Goal: Transaction & Acquisition: Obtain resource

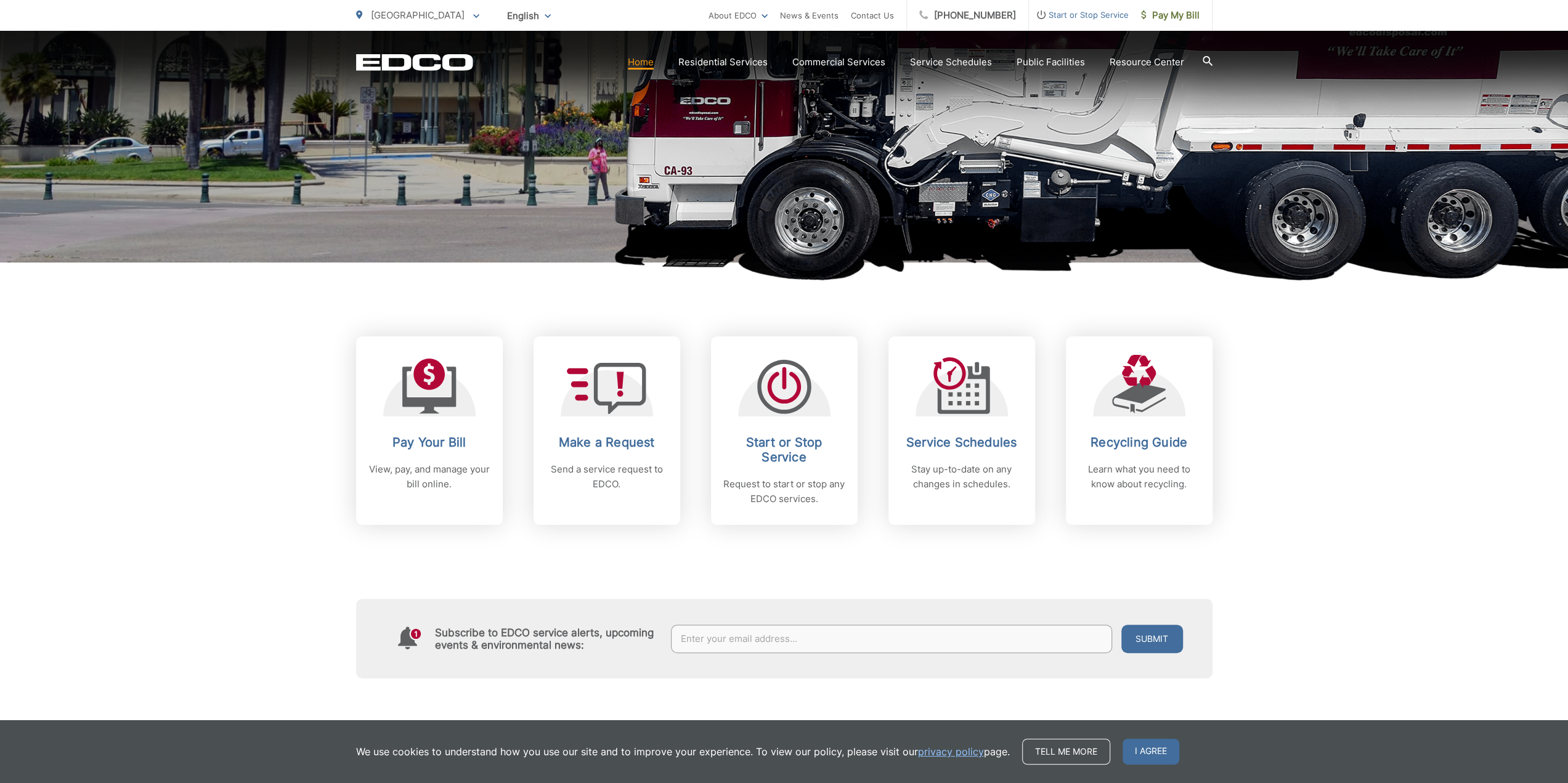
scroll to position [308, 0]
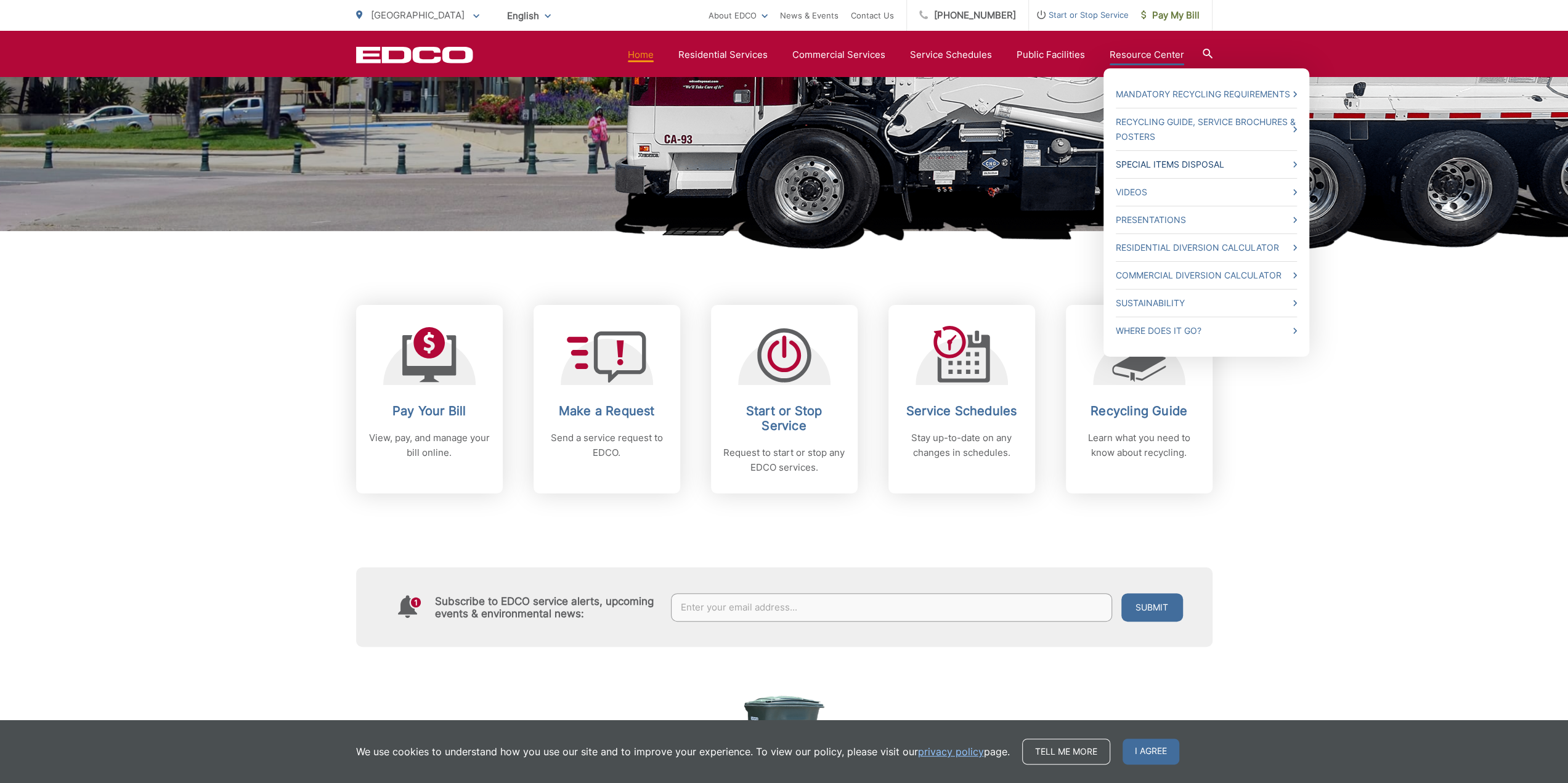
click at [1154, 161] on link "Special Items Disposal" at bounding box center [1207, 165] width 181 height 15
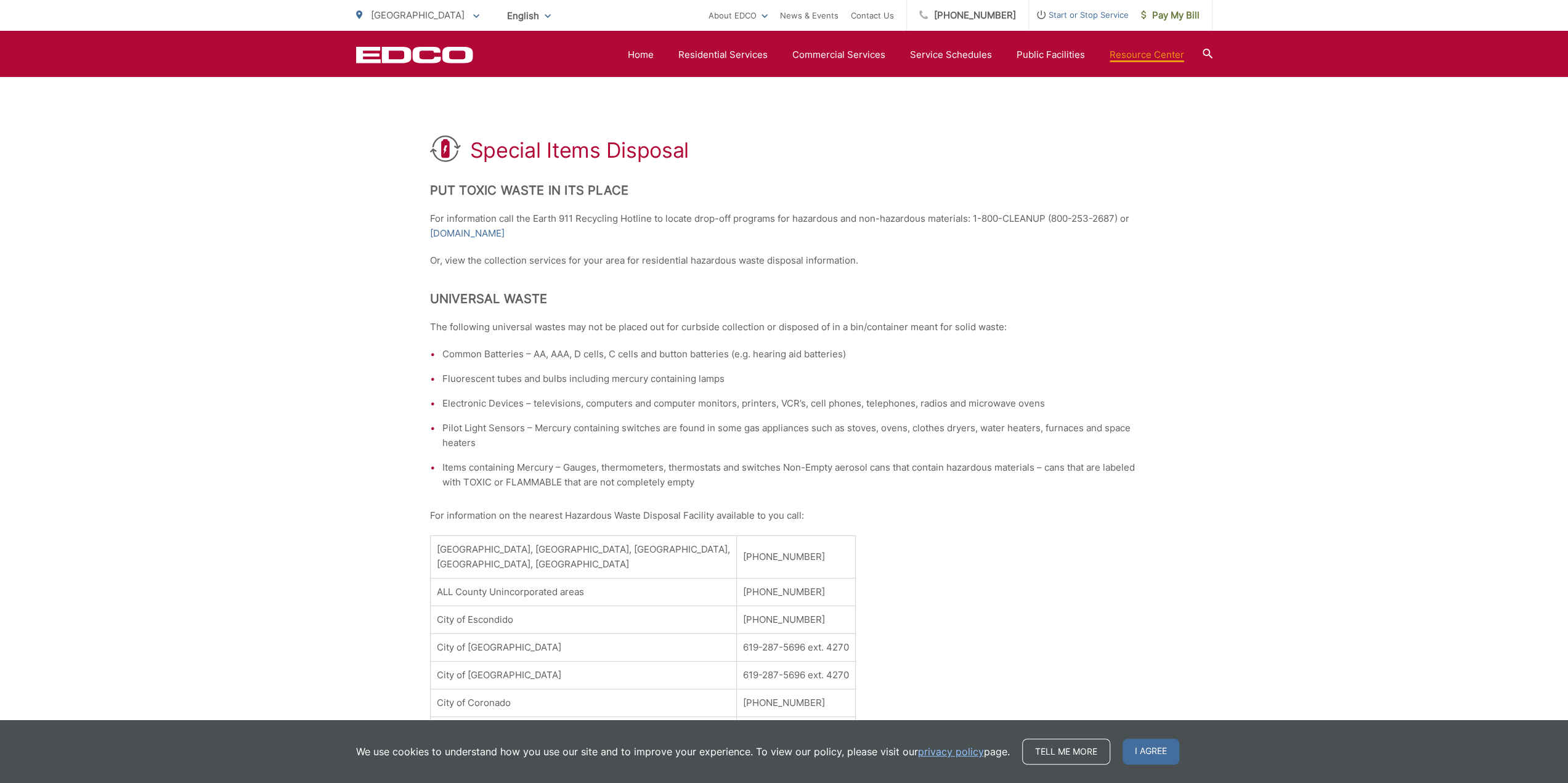
scroll to position [61, 0]
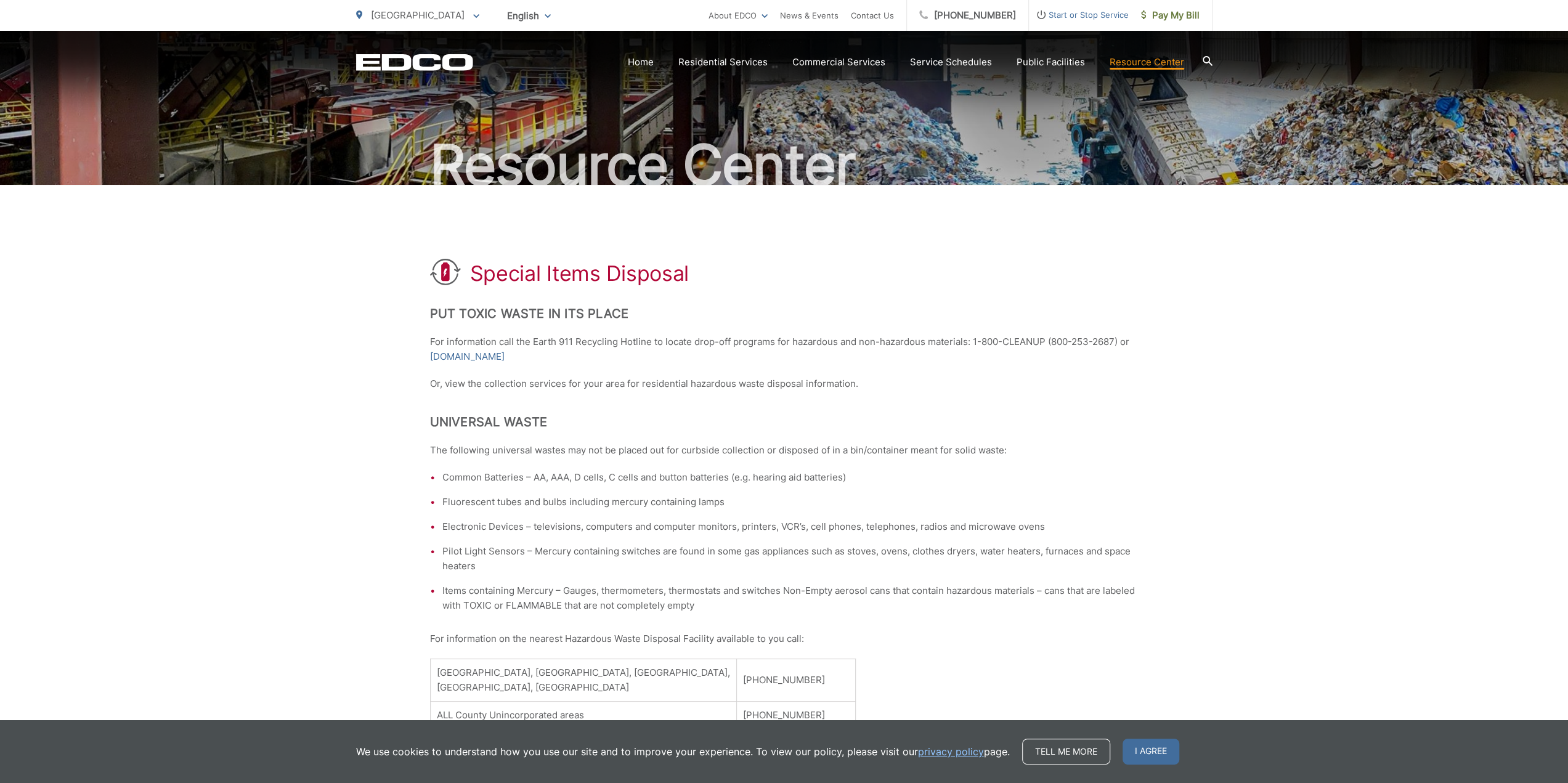
click at [1204, 57] on icon at bounding box center [1207, 61] width 10 height 10
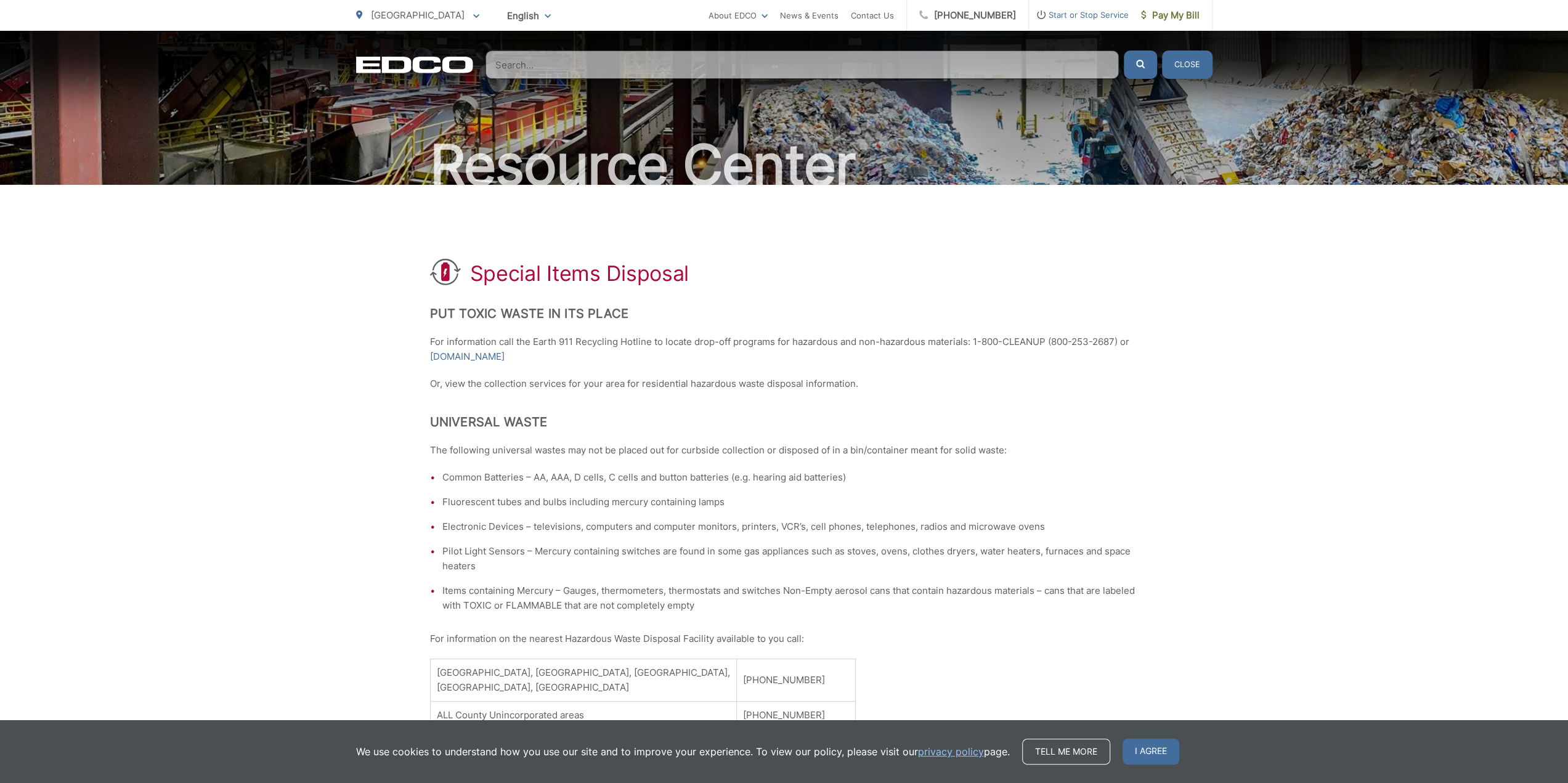
click at [589, 67] on input "Search" at bounding box center [802, 64] width 634 height 28
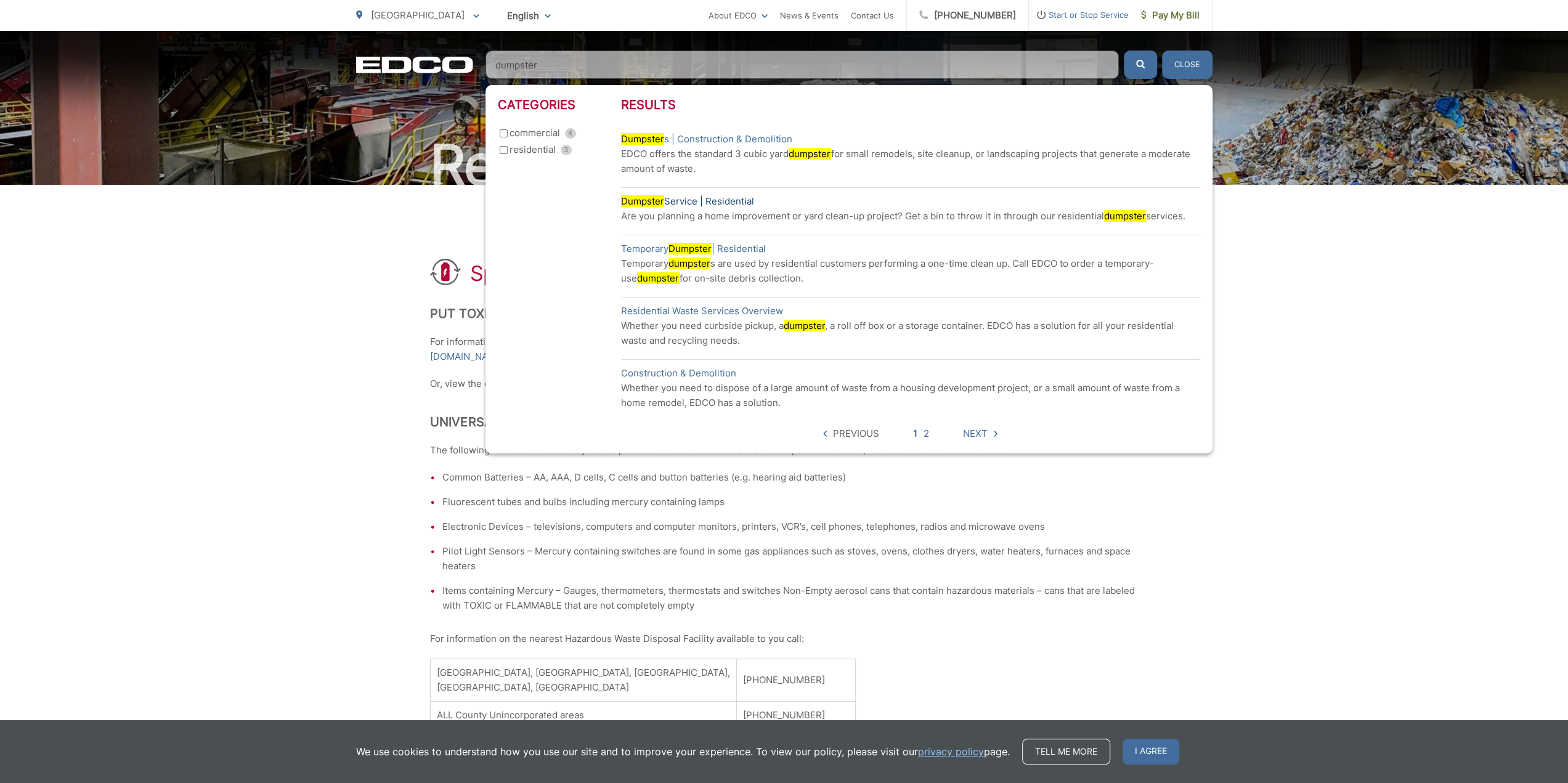
type input "dumpster"
click at [743, 199] on link "Dumpster Service | Residential" at bounding box center [687, 202] width 133 height 15
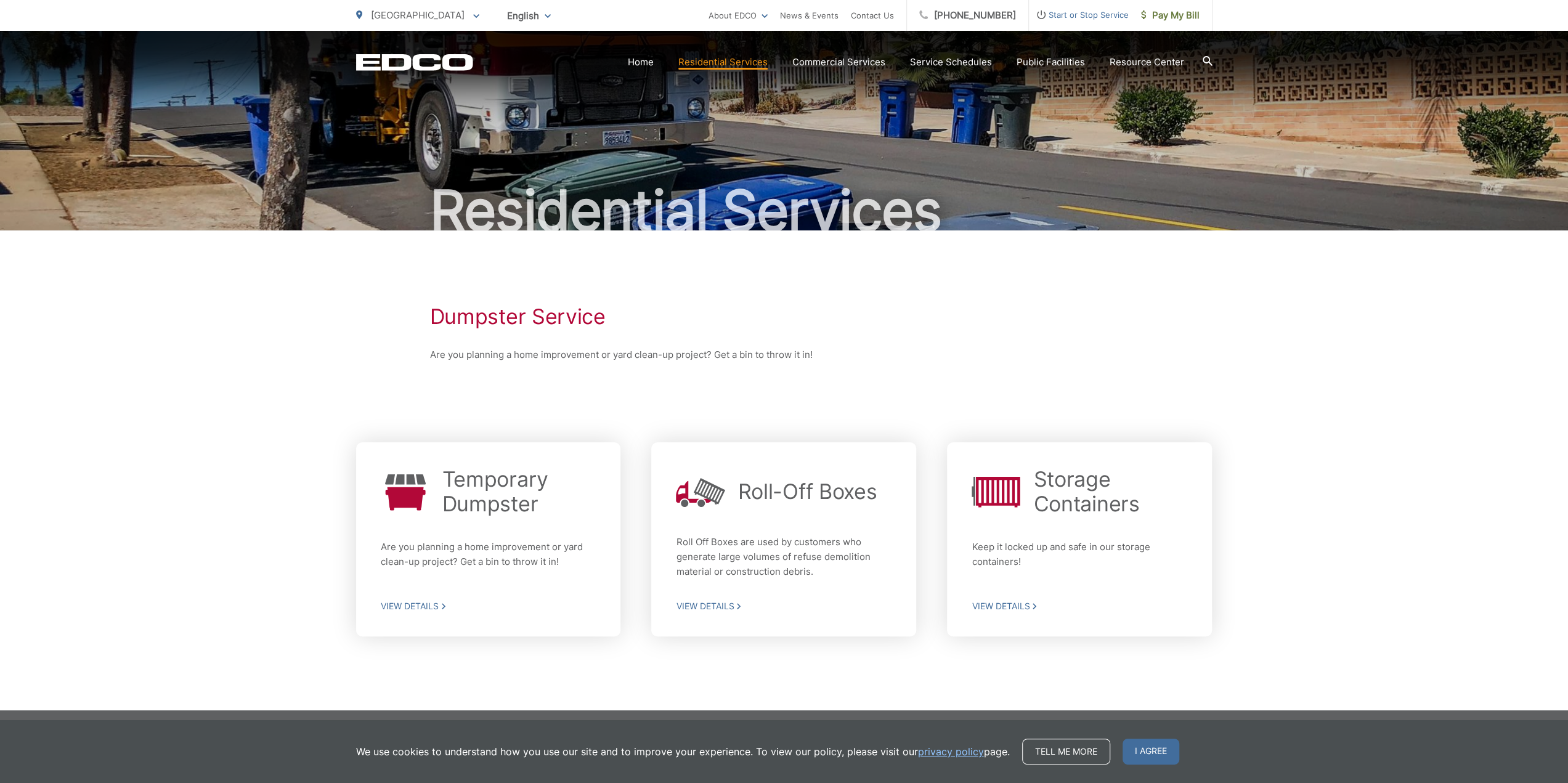
scroll to position [20, 0]
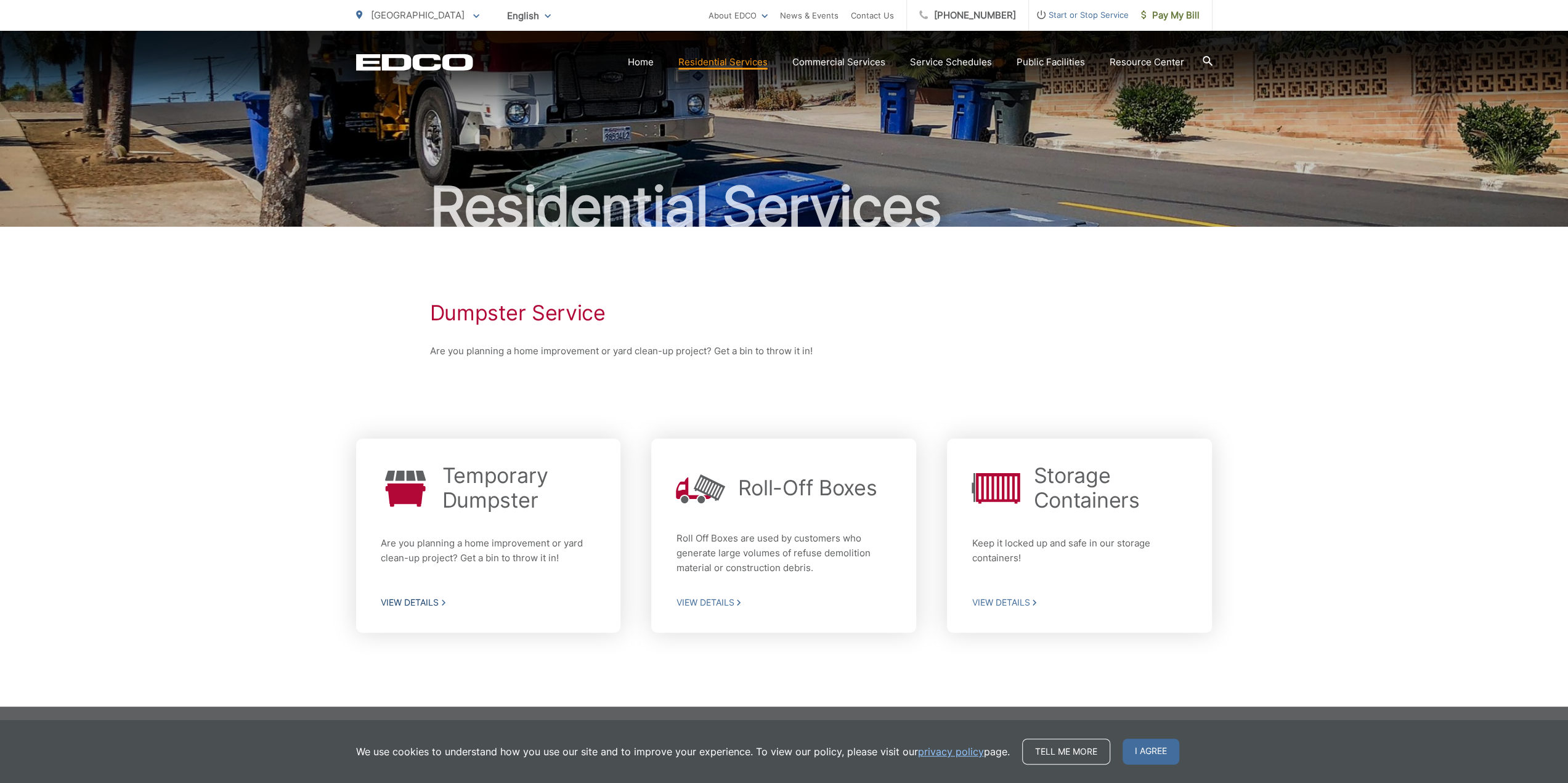
click at [416, 603] on span "View Details" at bounding box center [488, 603] width 215 height 11
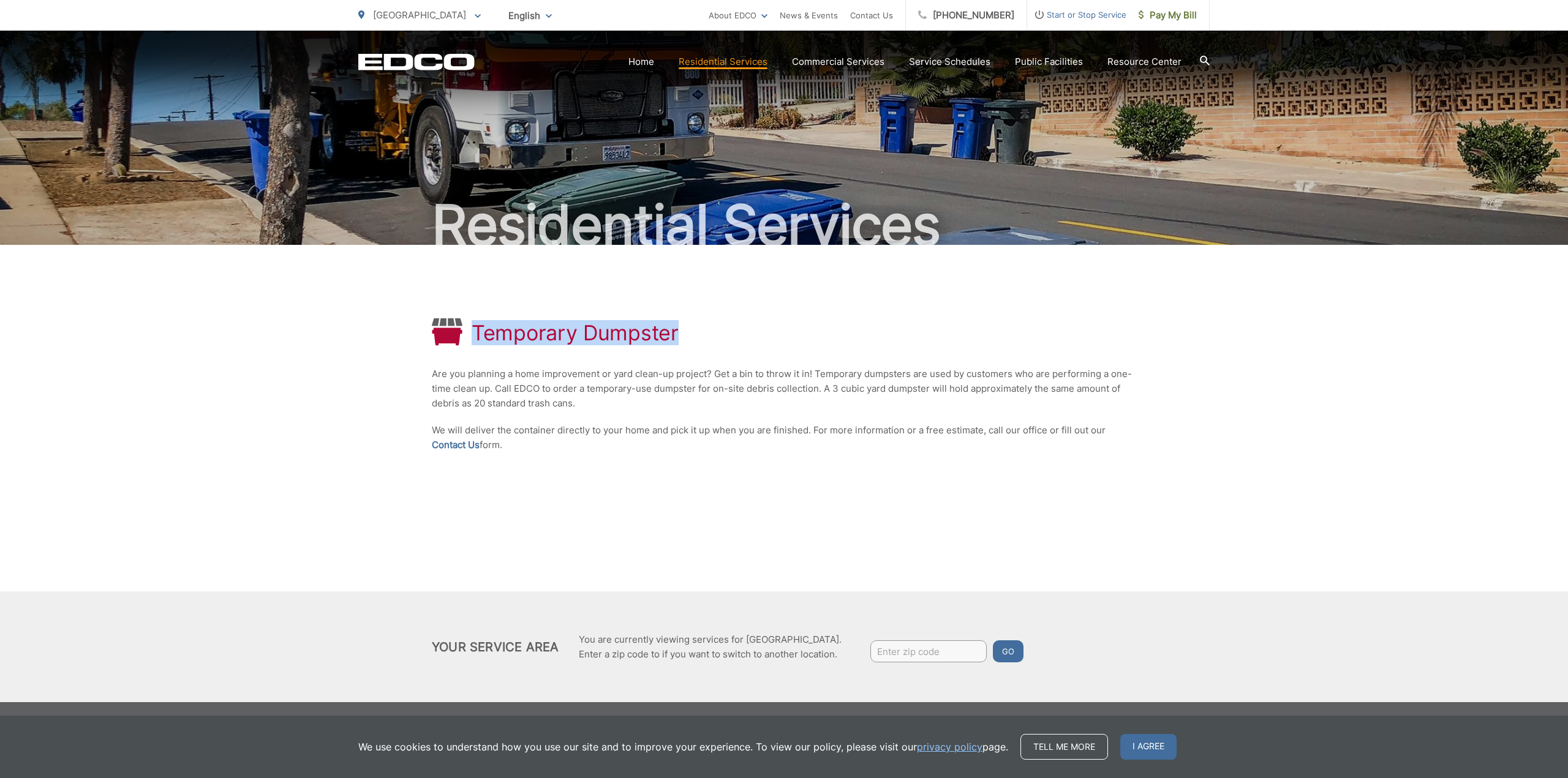
drag, startPoint x: 646, startPoint y: 328, endPoint x: 475, endPoint y: 330, distance: 171.0
click at [475, 330] on h1 "Temporary Dumpster" at bounding box center [575, 333] width 207 height 24
copy h1 "Temporary Dumpster"
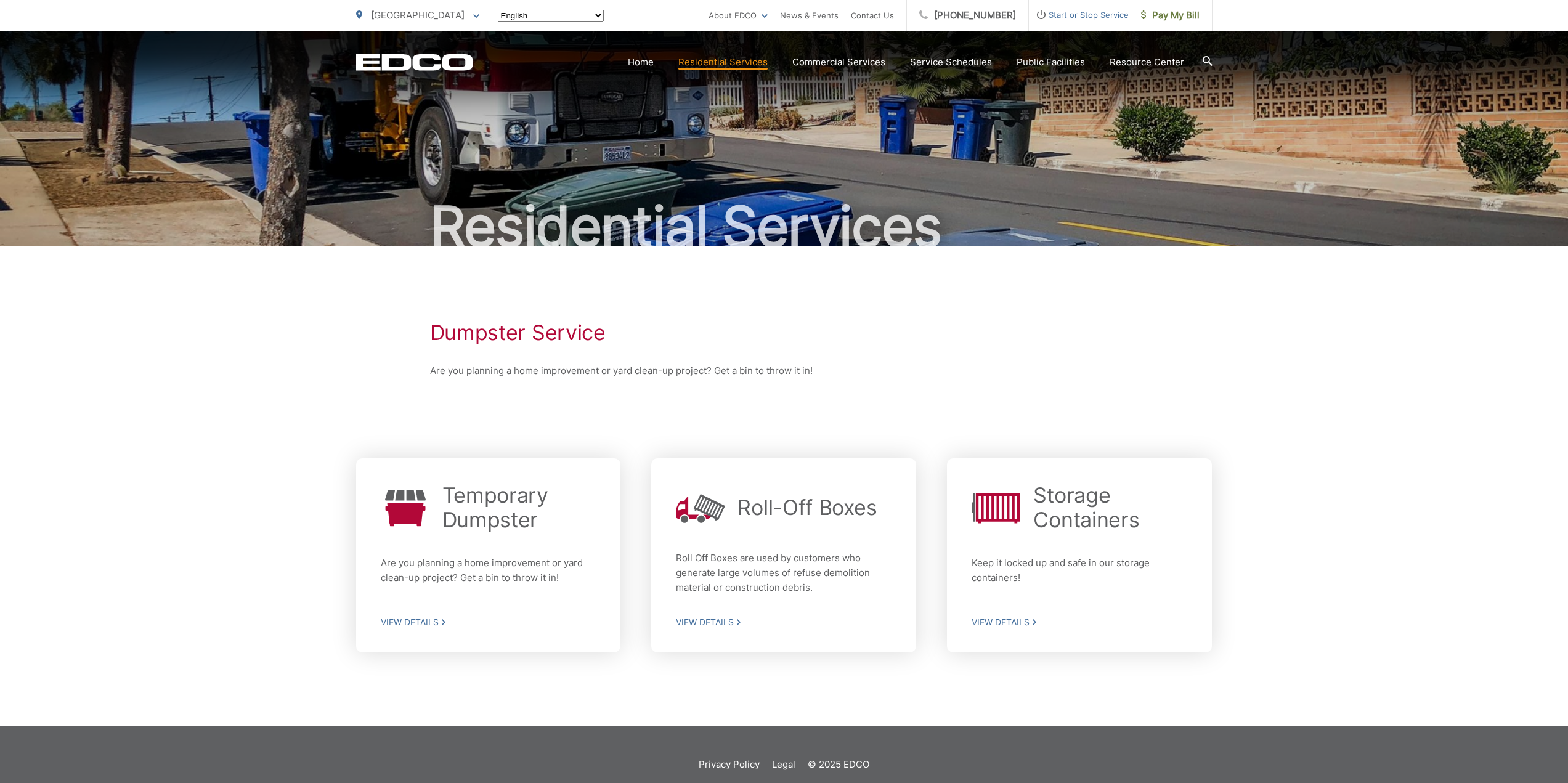
scroll to position [20, 0]
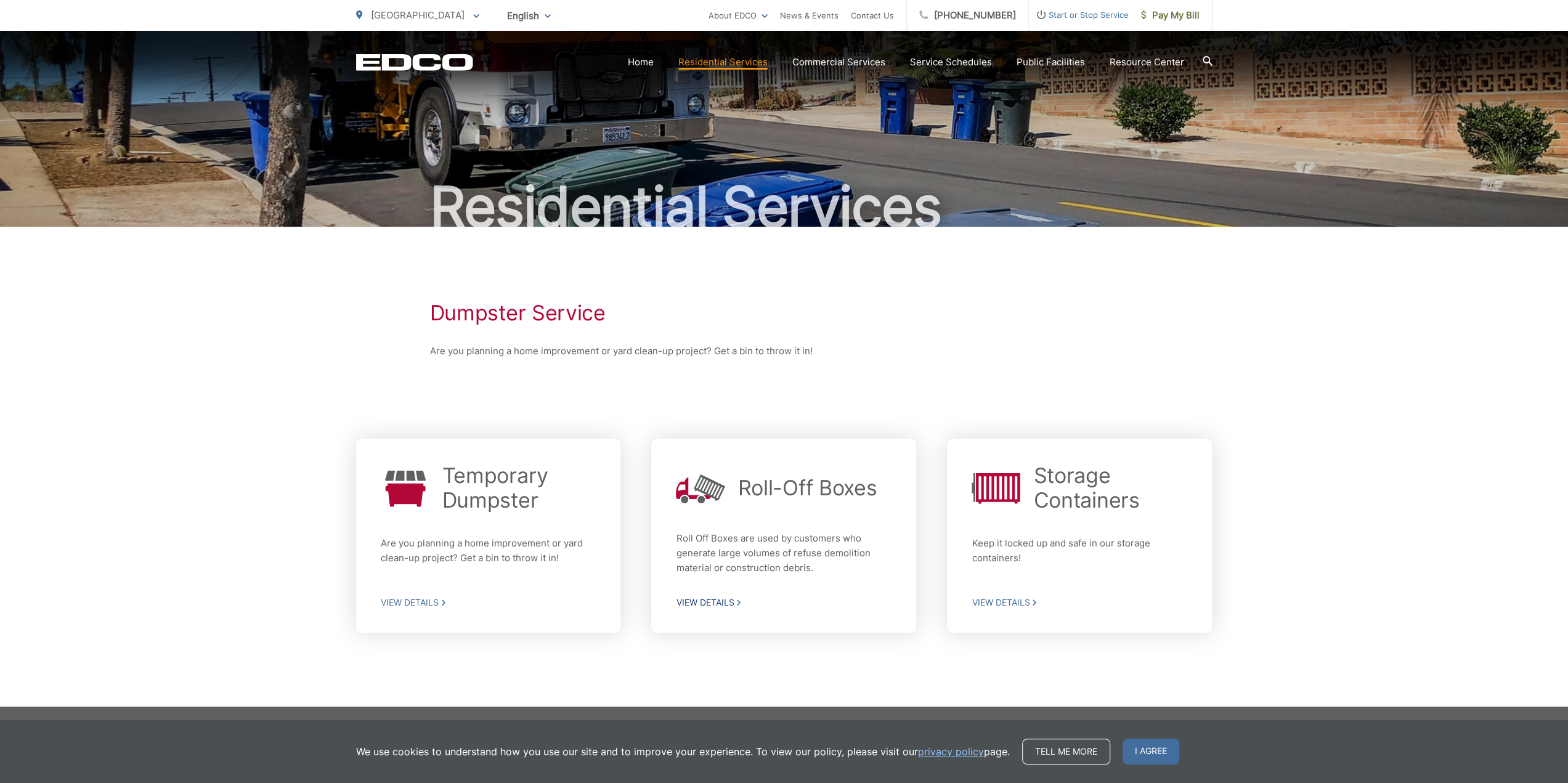
click at [848, 482] on h2 "Roll-Off Boxes" at bounding box center [807, 488] width 139 height 24
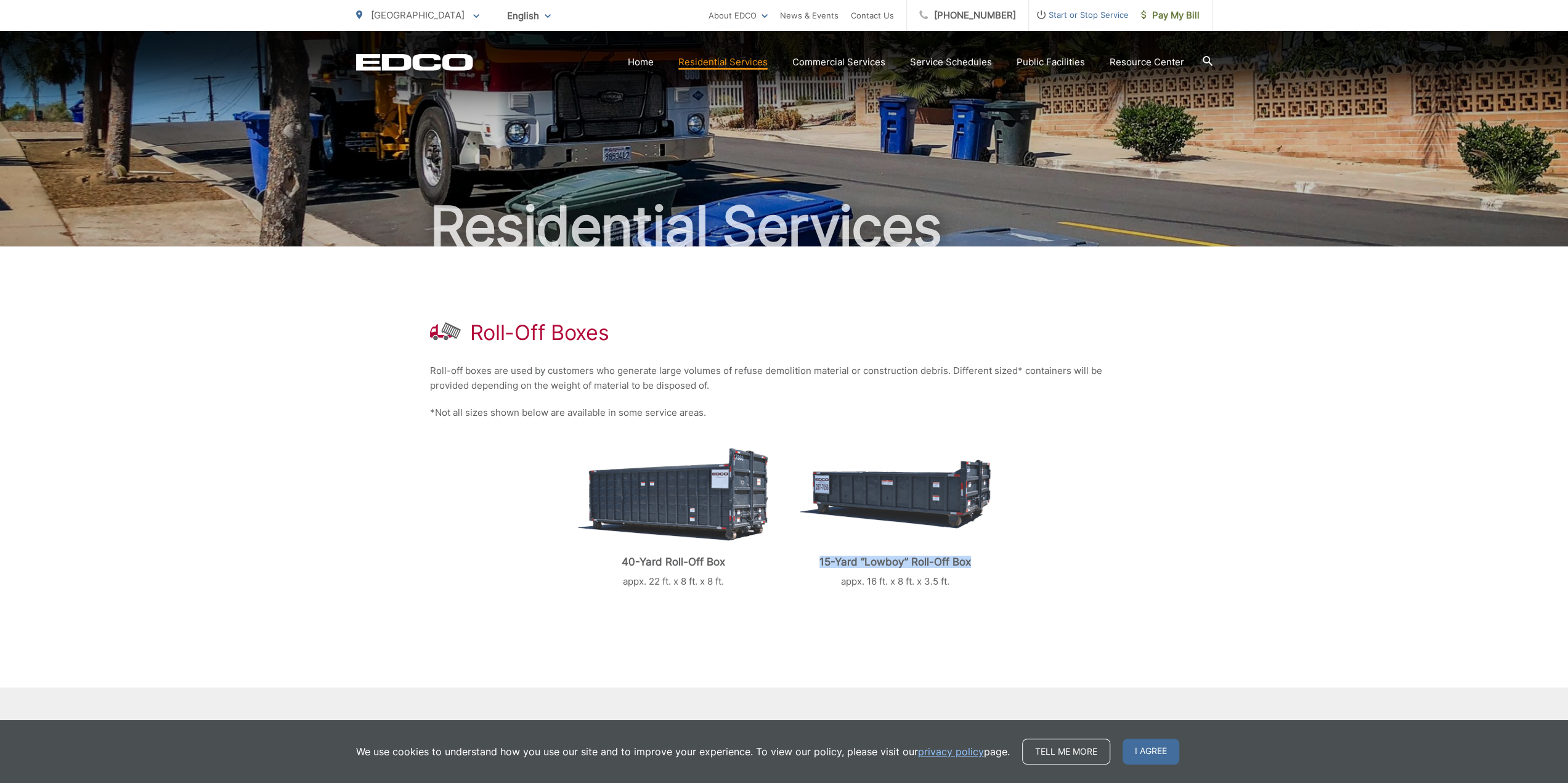
drag, startPoint x: 952, startPoint y: 558, endPoint x: 839, endPoint y: 531, distance: 116.2
click at [817, 544] on div "15-Yard “Lowboy” Roll-Off Box appx. 16 ft. x 8 ft. x 3.5 ft." at bounding box center [895, 517] width 191 height 144
copy p "15-Yard “Lowboy” Roll-Off Box"
